Goal: Task Accomplishment & Management: Complete application form

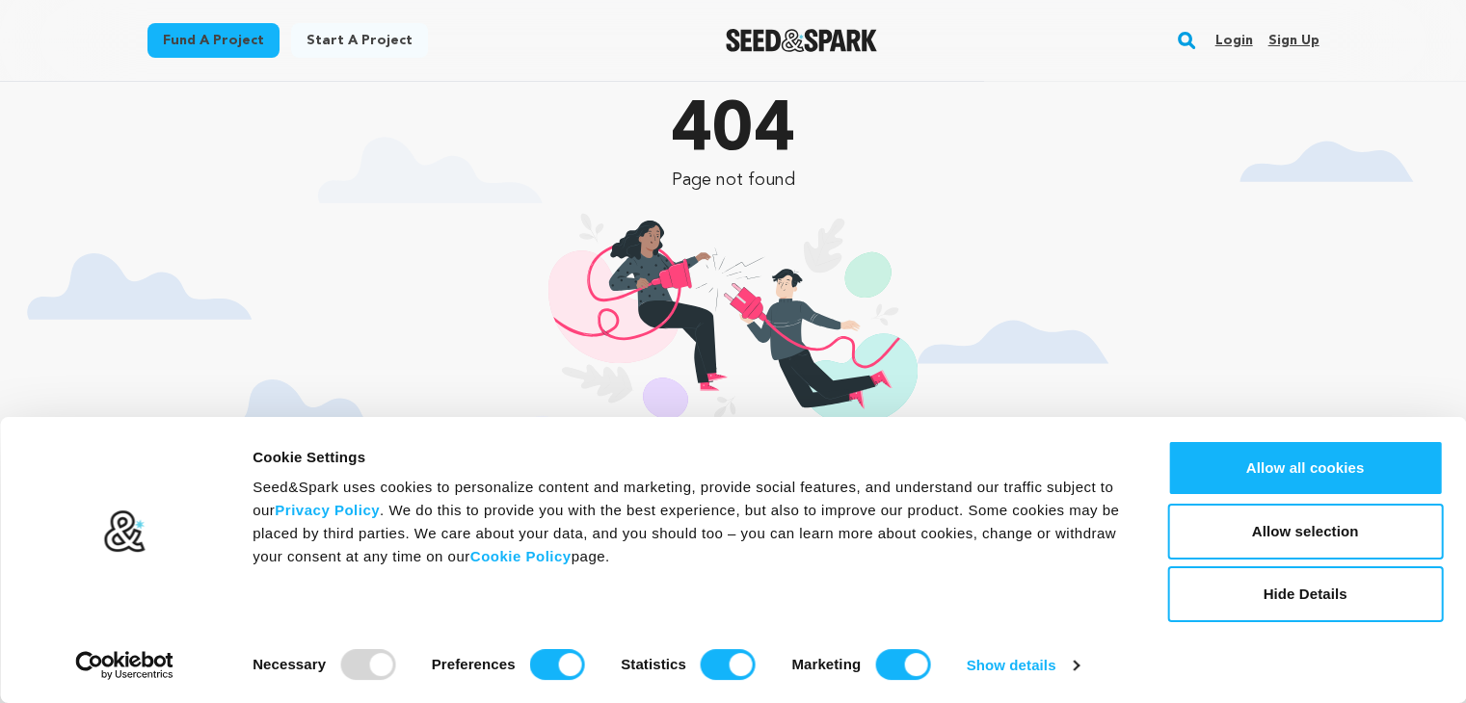
click at [940, 364] on div "404 Page not found Page not found Oops! The page you are looking for does not e…" at bounding box center [733, 405] width 1172 height 647
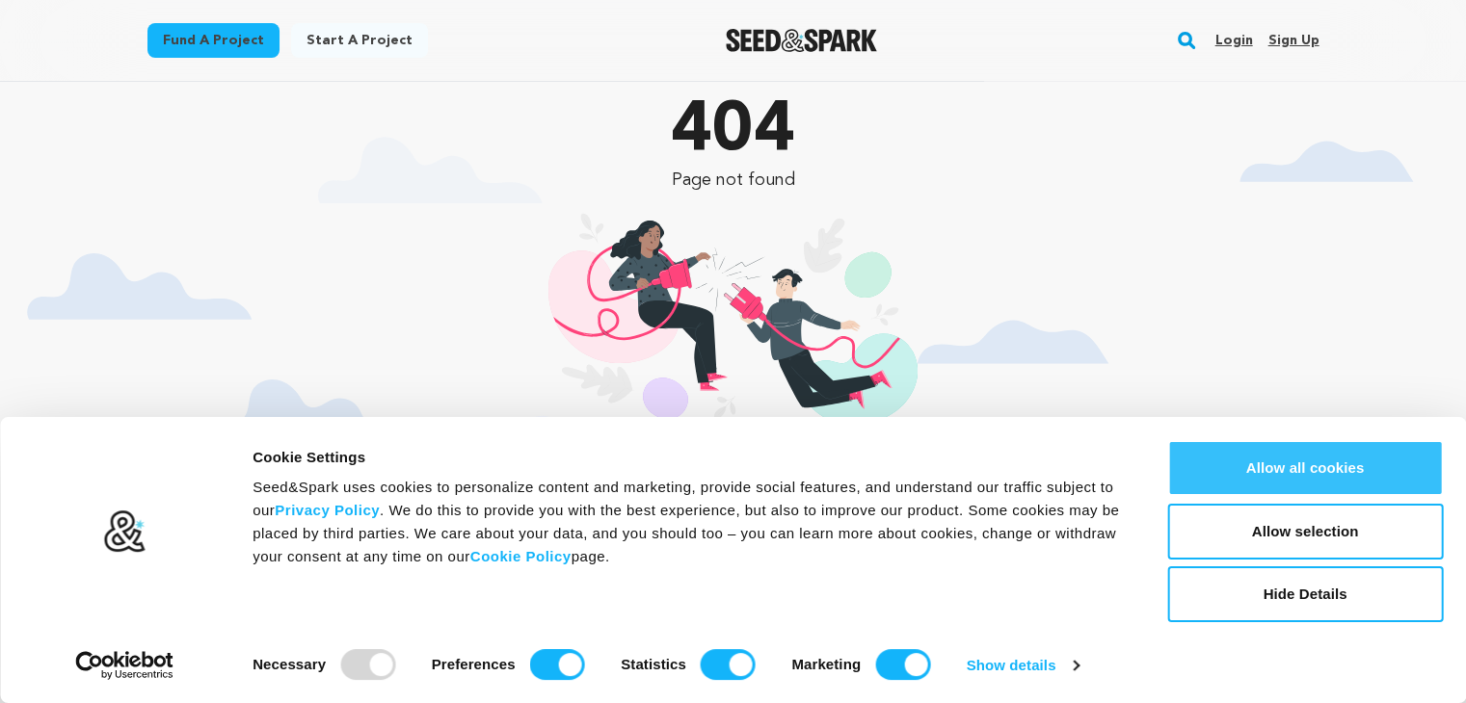
click at [1330, 460] on button "Allow all cookies" at bounding box center [1305, 468] width 276 height 56
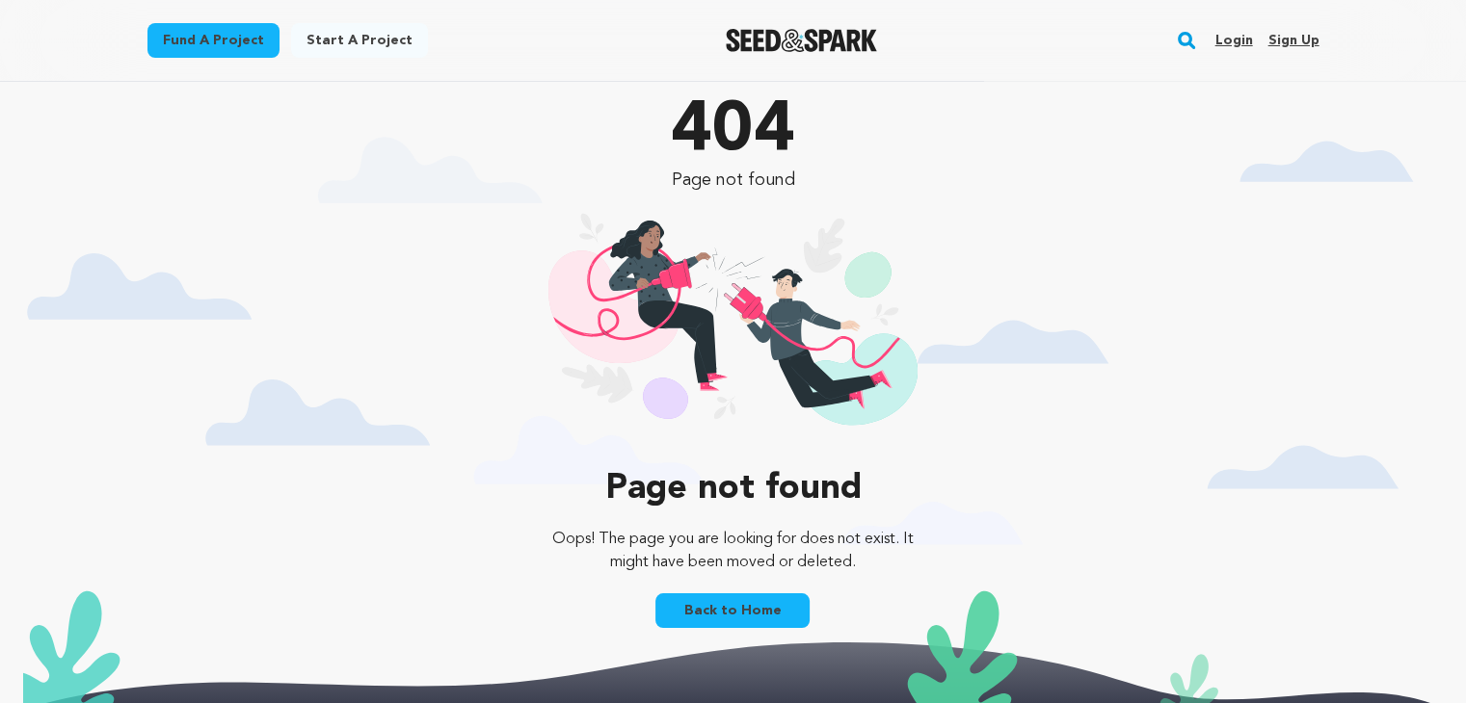
click at [1291, 41] on link "Sign up" at bounding box center [1292, 40] width 51 height 31
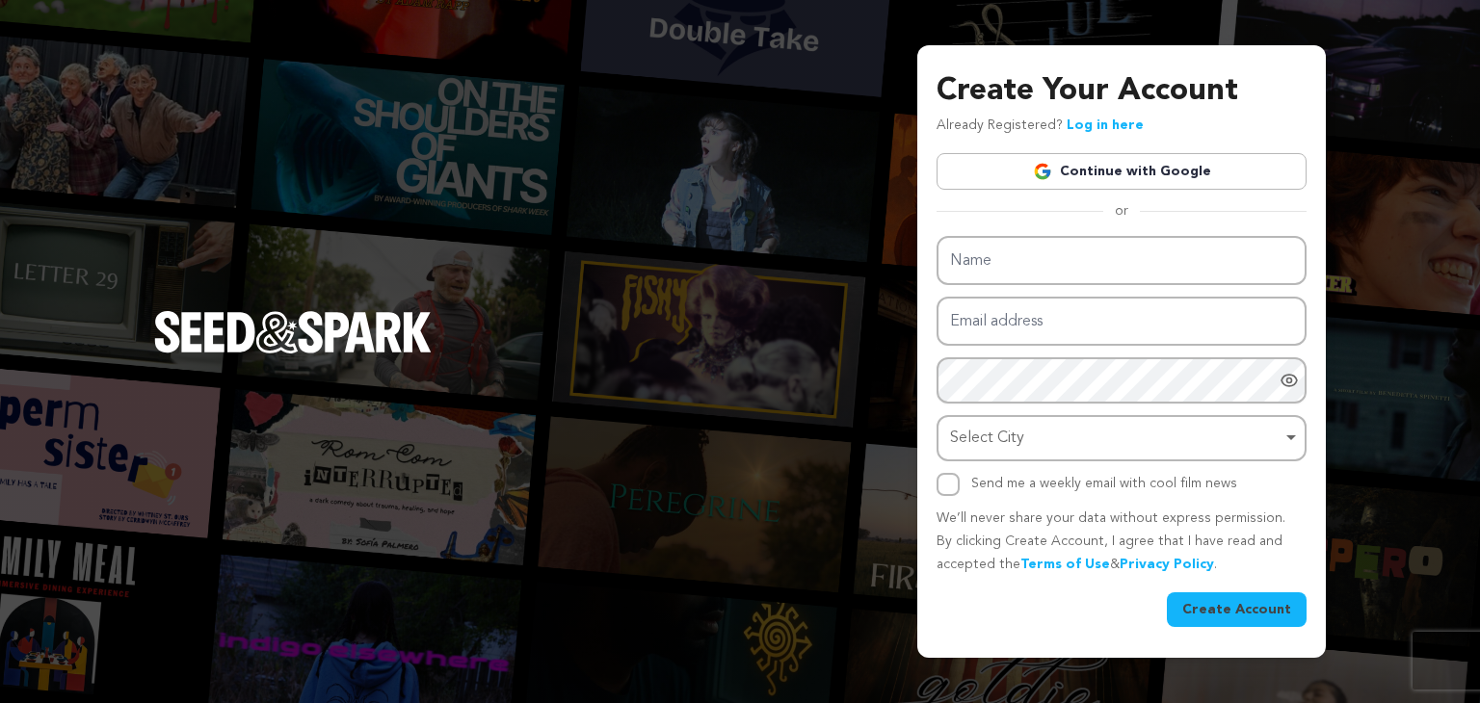
drag, startPoint x: 0, startPoint y: 0, endPoint x: 1046, endPoint y: 267, distance: 1079.9
click at [1046, 267] on input "Name" at bounding box center [1122, 260] width 370 height 49
type input "grace"
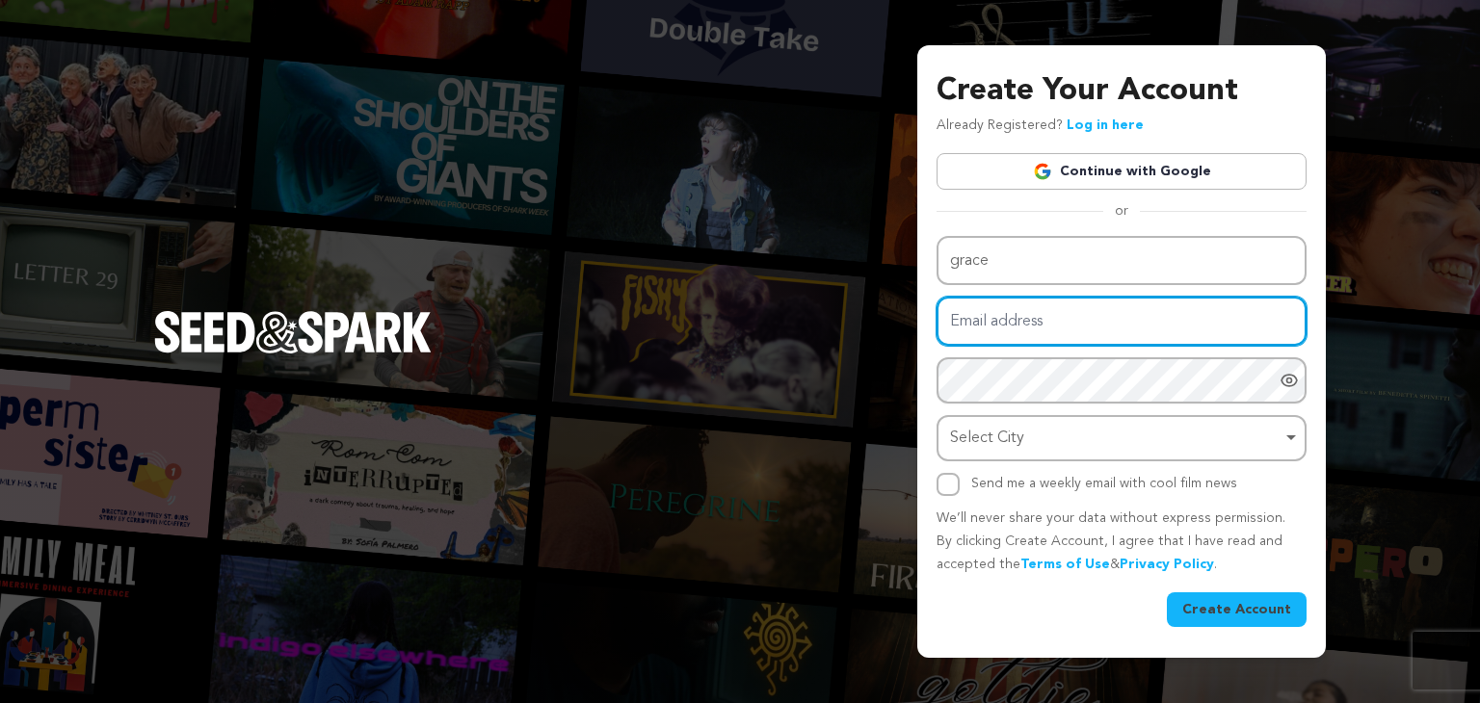
click at [986, 317] on input "Email address" at bounding box center [1122, 321] width 370 height 49
type input "graceleo770@gmail.com"
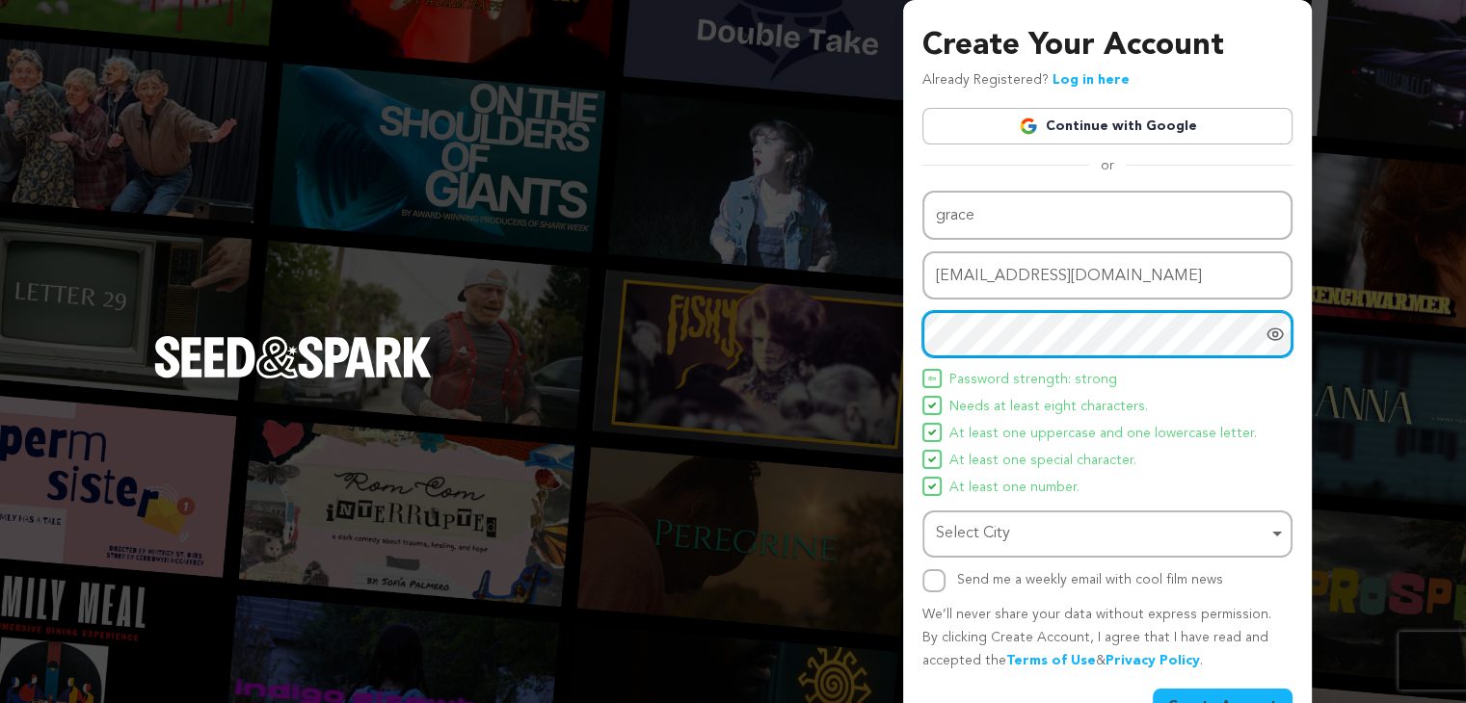
scroll to position [50, 0]
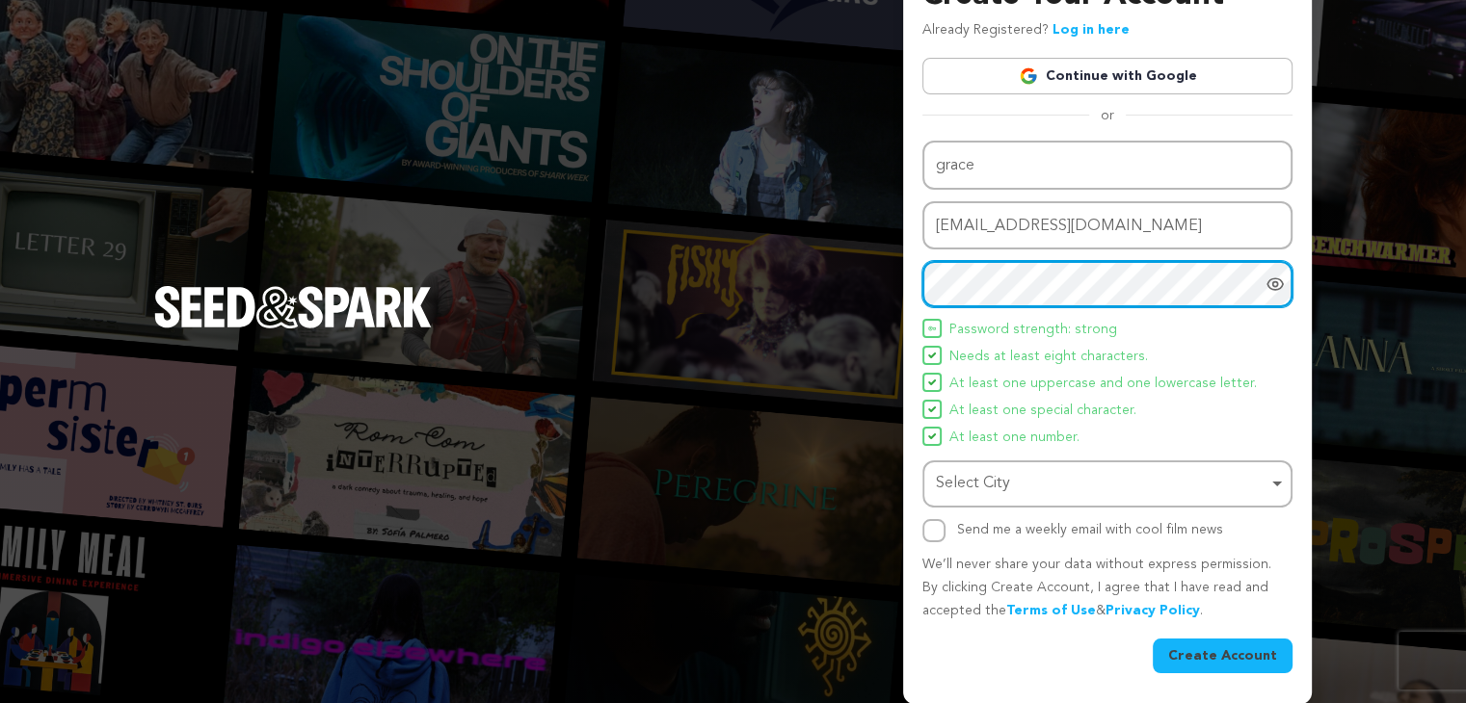
click at [983, 486] on div "Select City Remove item" at bounding box center [1101, 484] width 331 height 28
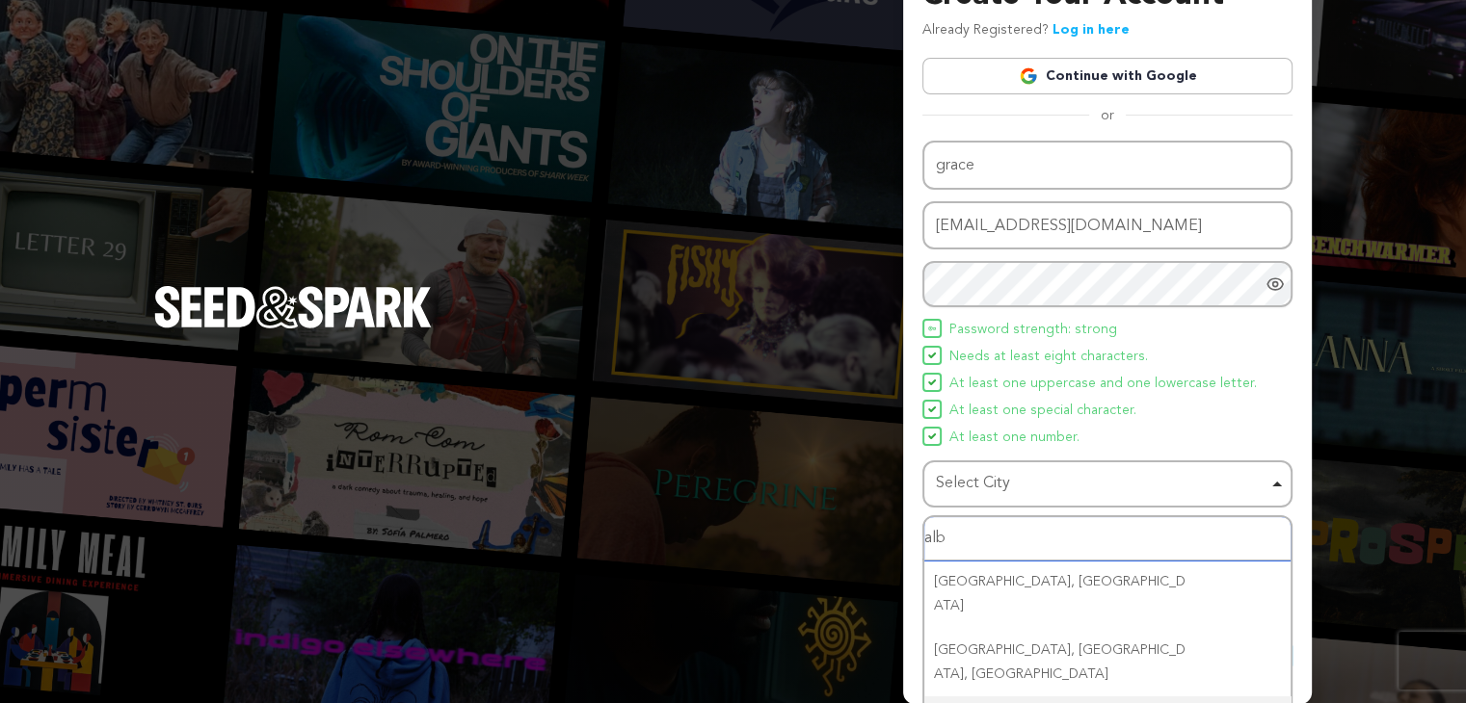
scroll to position [81, 0]
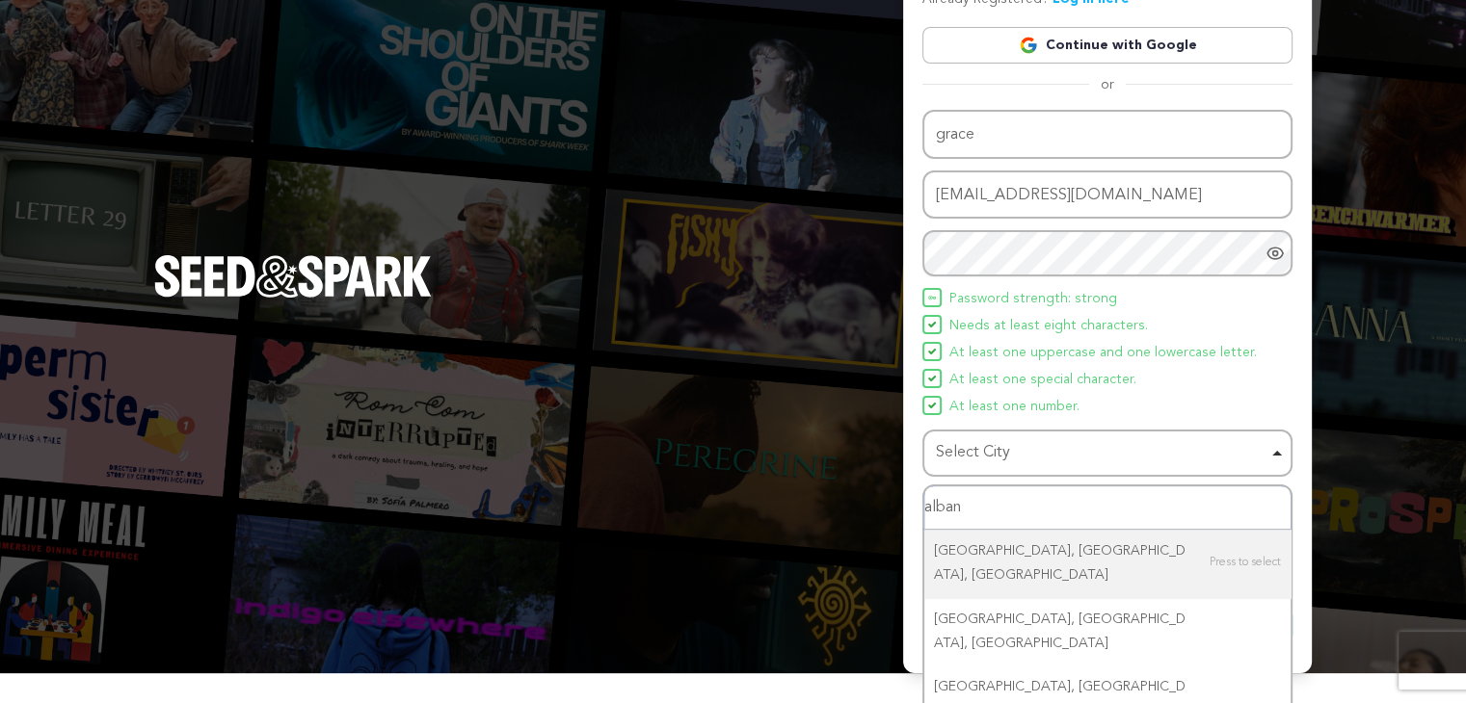
type input "albany"
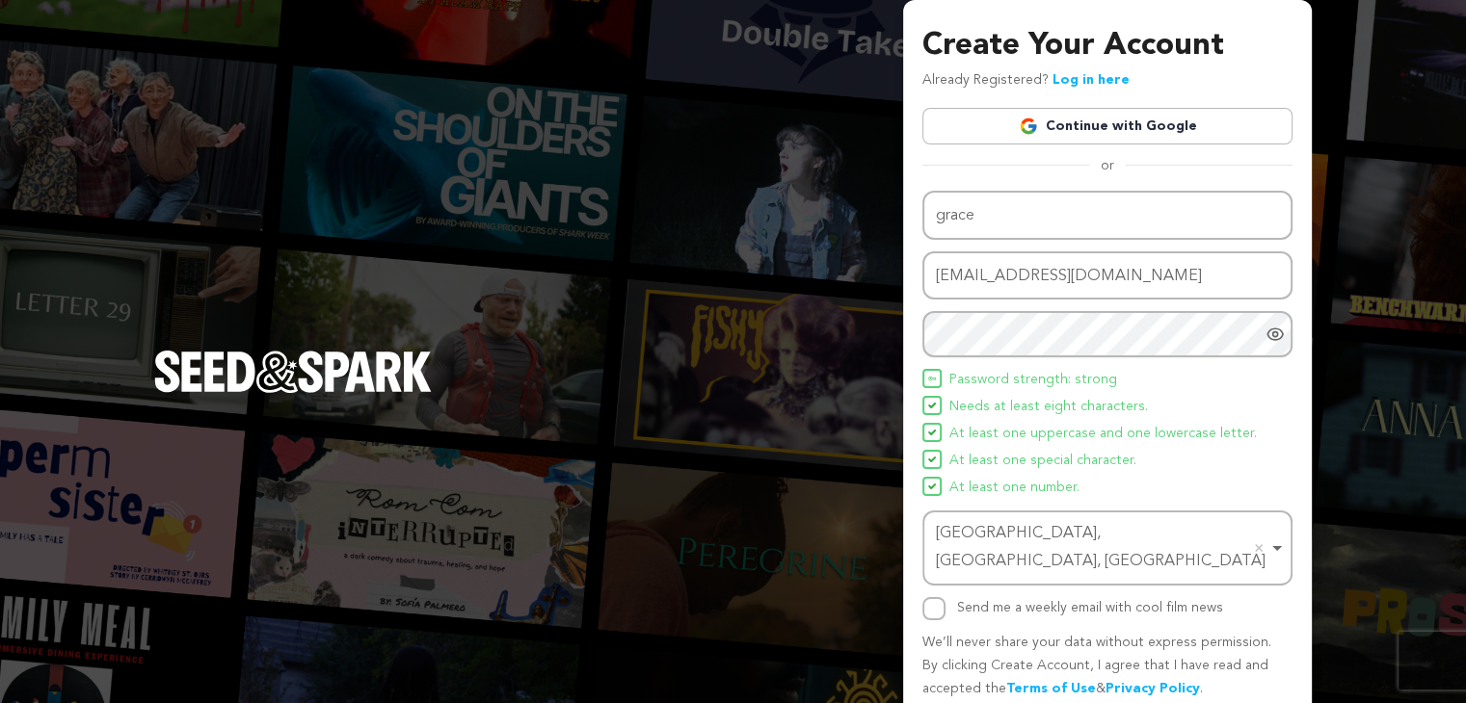
scroll to position [50, 0]
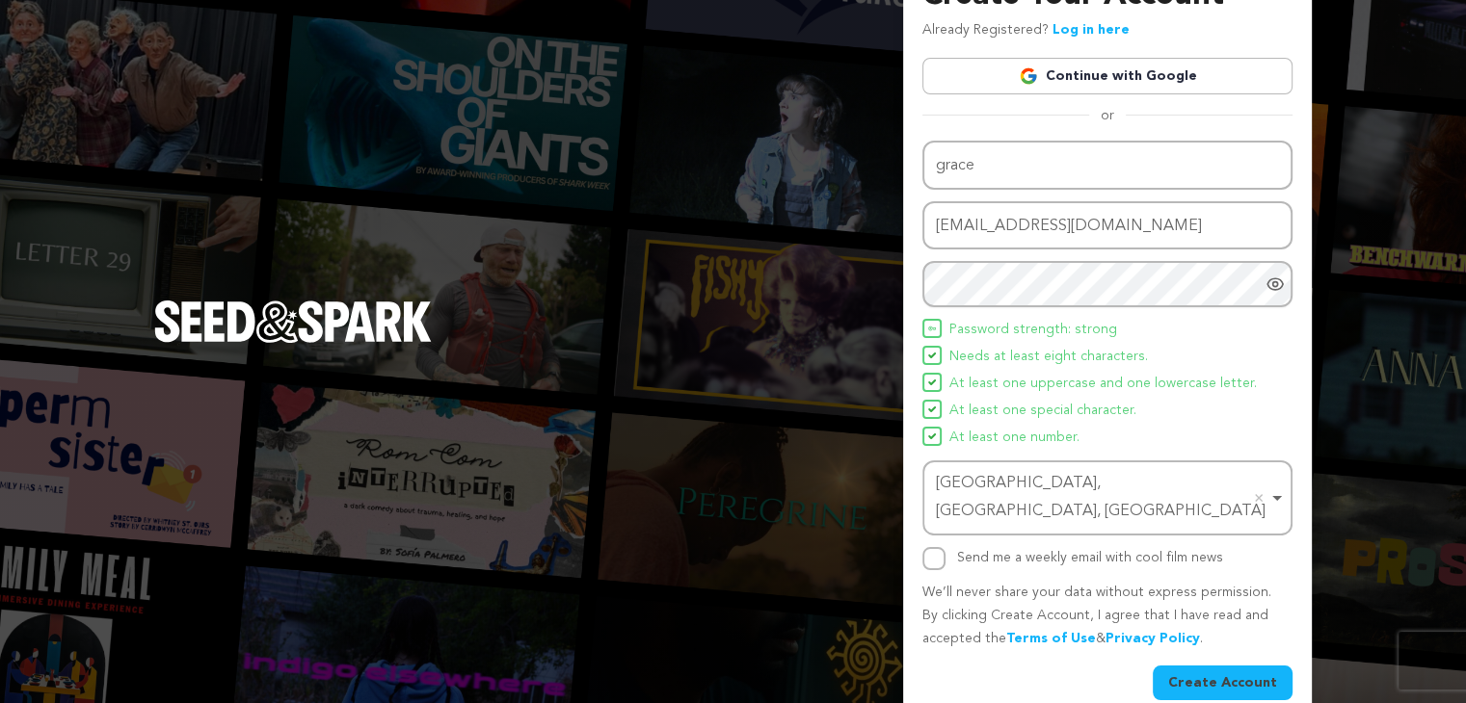
click at [1217, 666] on button "Create Account" at bounding box center [1222, 683] width 140 height 35
